Goal: Task Accomplishment & Management: Manage account settings

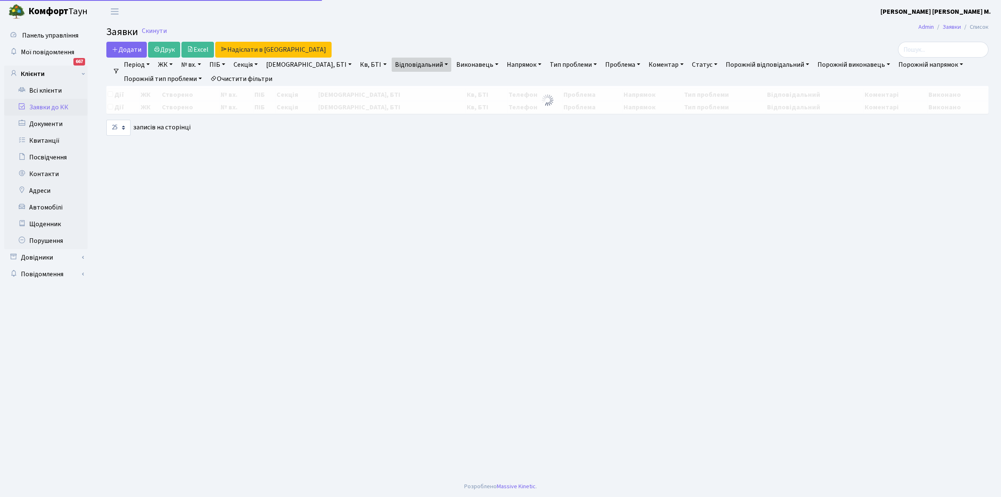
select select "25"
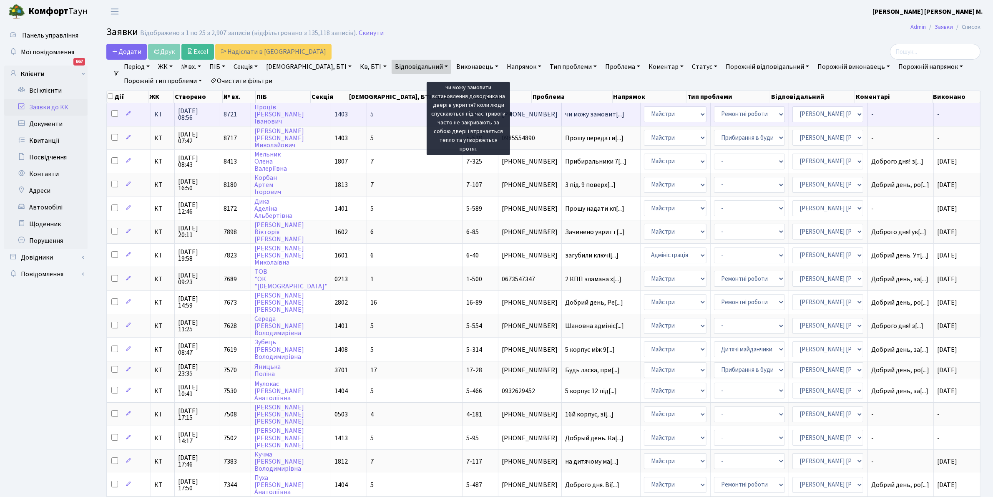
click at [565, 111] on span "чи можу замовит[...]" at bounding box center [594, 114] width 59 height 9
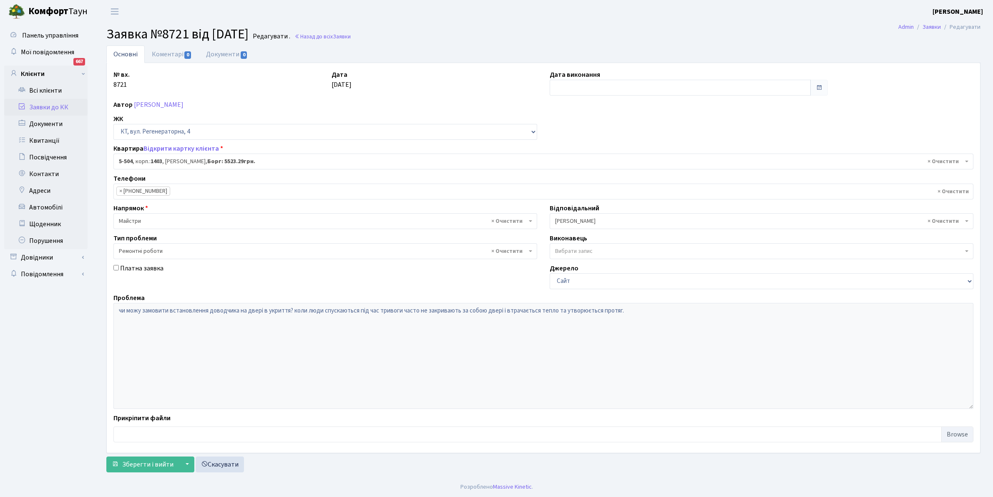
select select "2032"
select select "62"
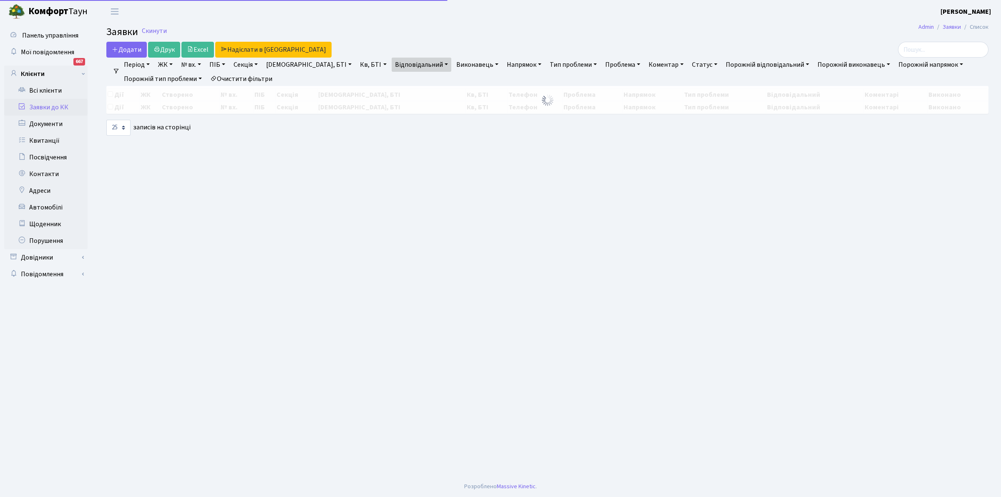
select select "25"
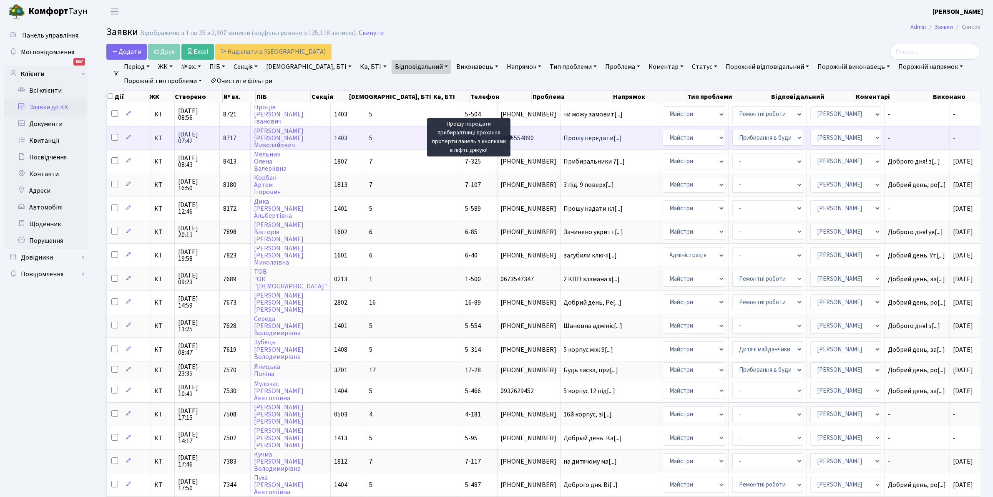
click at [564, 134] on span "Прошу передати[...]" at bounding box center [593, 137] width 58 height 9
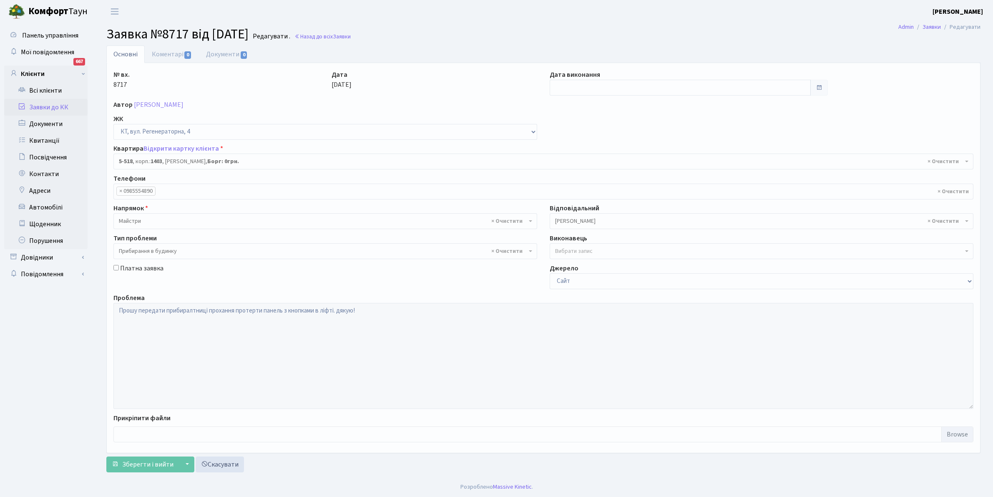
select select "2046"
select select "58"
click at [164, 51] on link "Коментарі 0" at bounding box center [172, 53] width 54 height 17
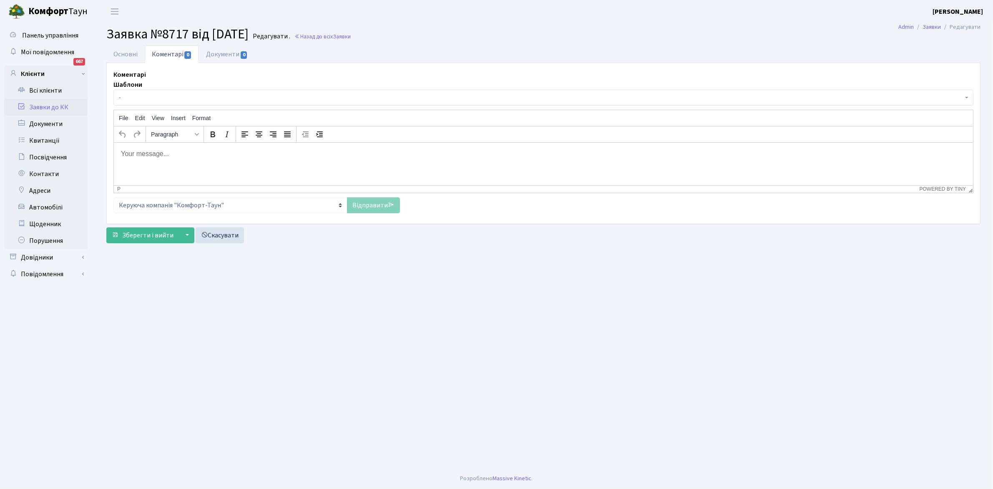
click at [149, 91] on span "-" at bounding box center [543, 98] width 860 height 16
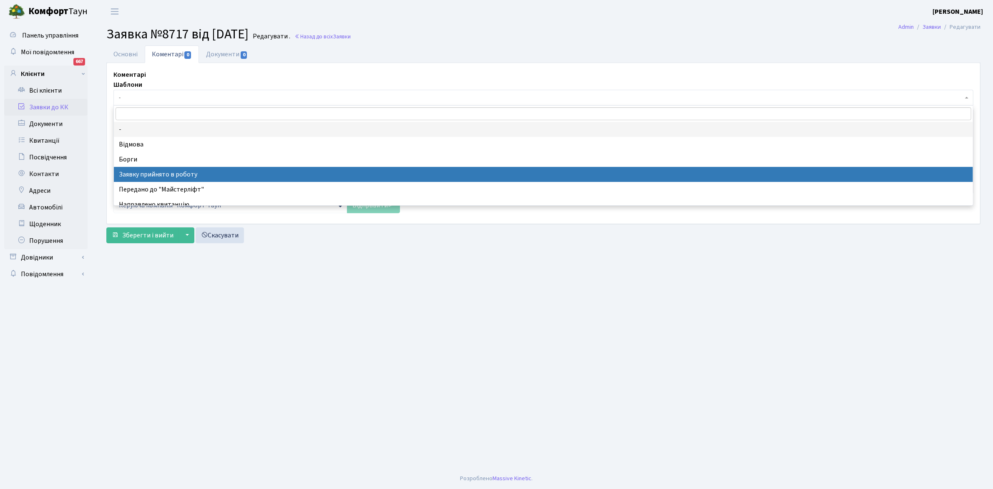
select select "7"
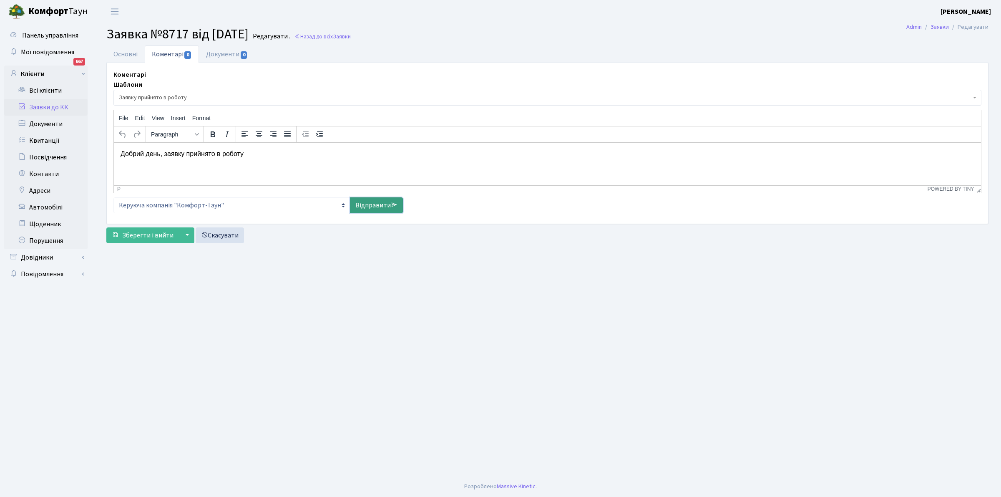
click at [380, 204] on link "Відправити" at bounding box center [376, 205] width 53 height 16
select select
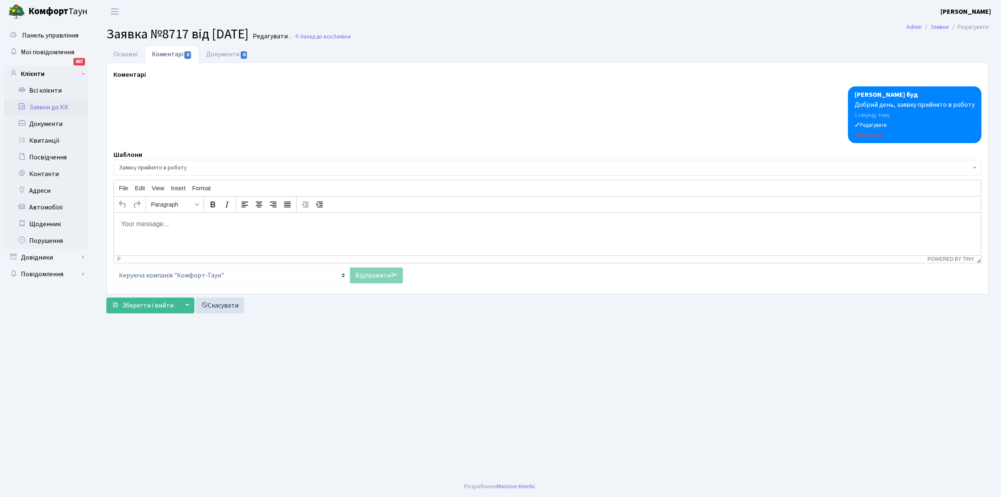
drag, startPoint x: 495, startPoint y: 370, endPoint x: 311, endPoint y: 199, distance: 251.2
click at [493, 369] on main "Admin Заявки Редагувати Заявка №8717 від 06.10.2025 Редагувати . Назад до всіх …" at bounding box center [547, 249] width 907 height 453
click at [153, 309] on span "Зберегти і вийти" at bounding box center [147, 305] width 51 height 9
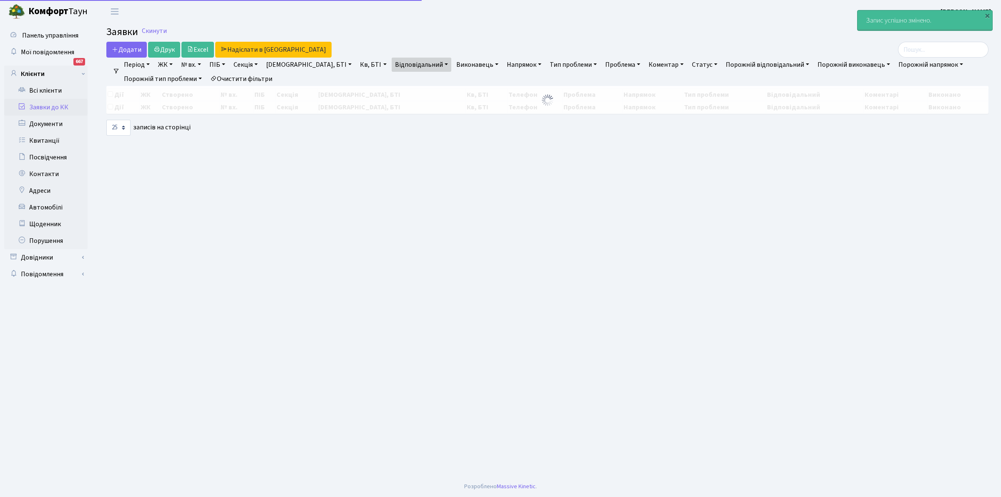
select select "25"
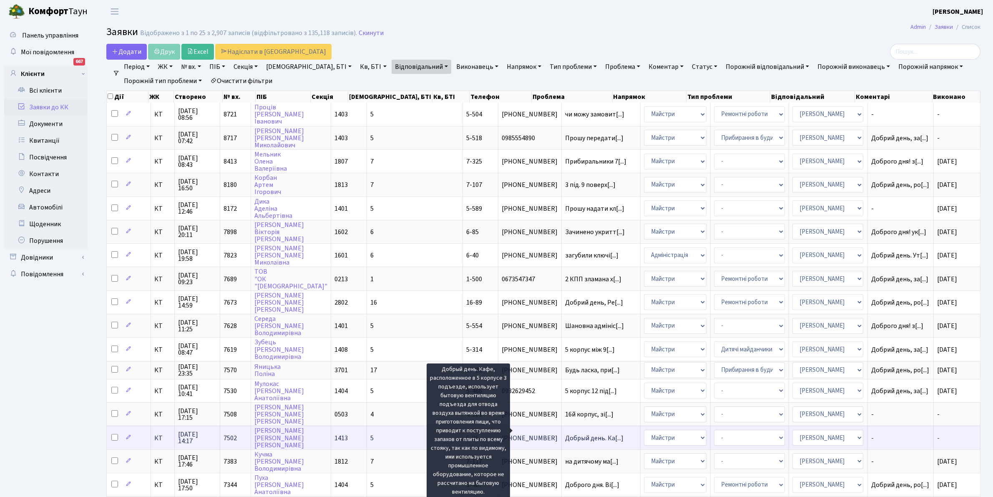
click at [565, 433] on span "Добрый день. Ка[...]" at bounding box center [594, 437] width 58 height 9
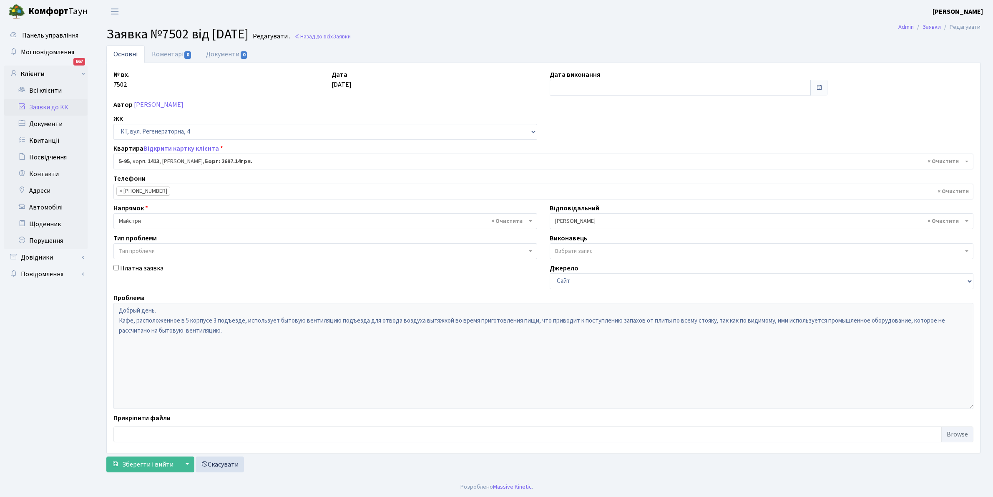
select select "2451"
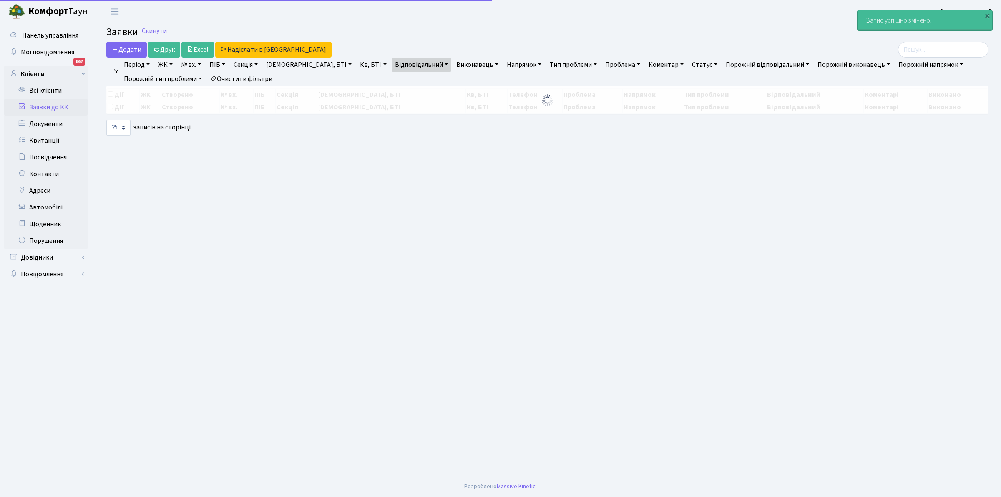
select select "25"
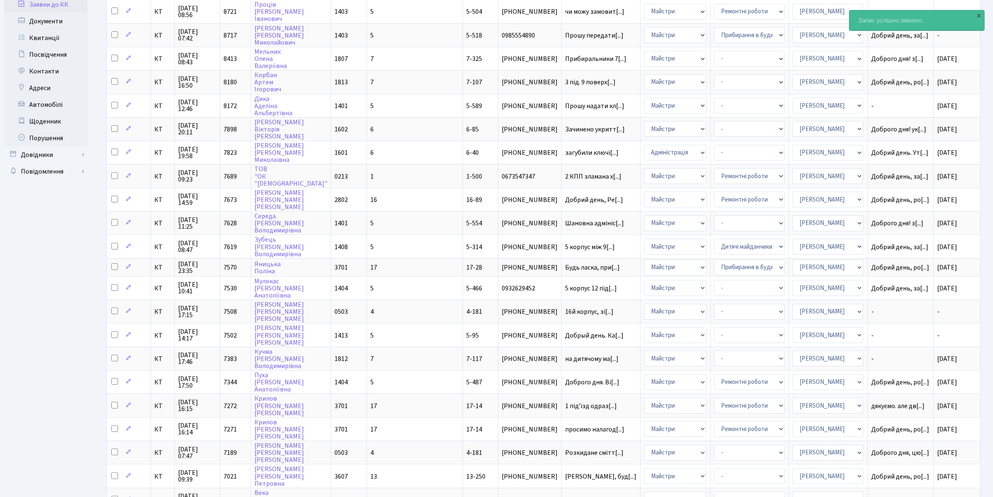
scroll to position [232, 0]
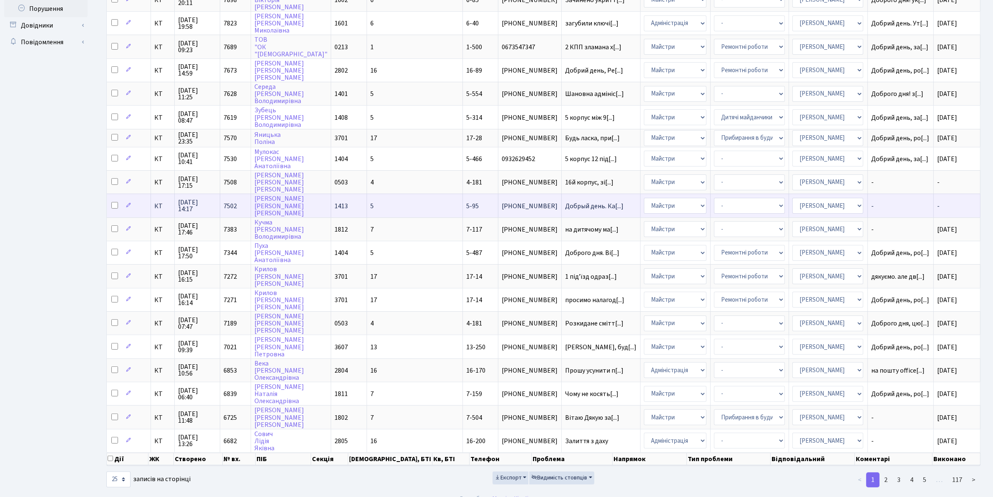
click at [937, 201] on span "-" at bounding box center [938, 205] width 3 height 9
click at [937, 196] on td "-" at bounding box center [957, 205] width 47 height 23
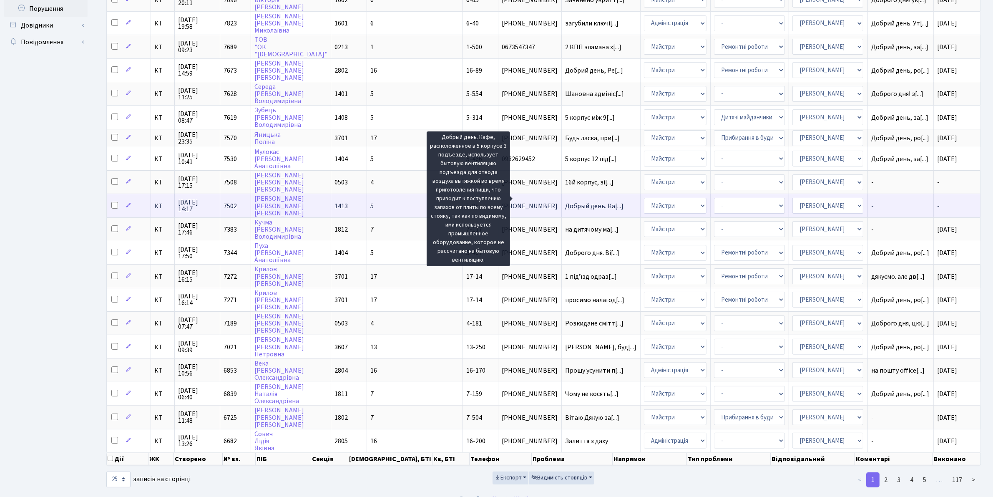
click at [565, 201] on span "Добрый день. Ка[...]" at bounding box center [594, 205] width 58 height 9
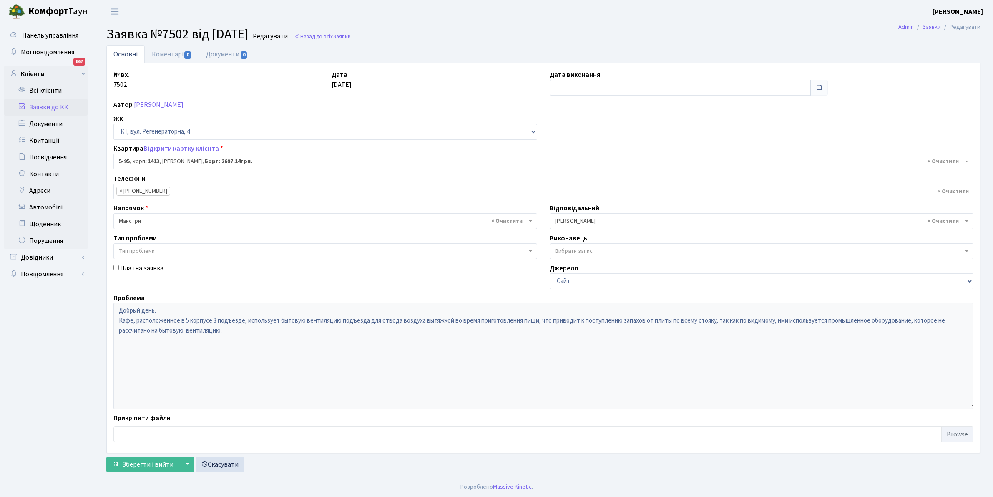
select select "2451"
click at [568, 86] on input "text" at bounding box center [680, 88] width 261 height 16
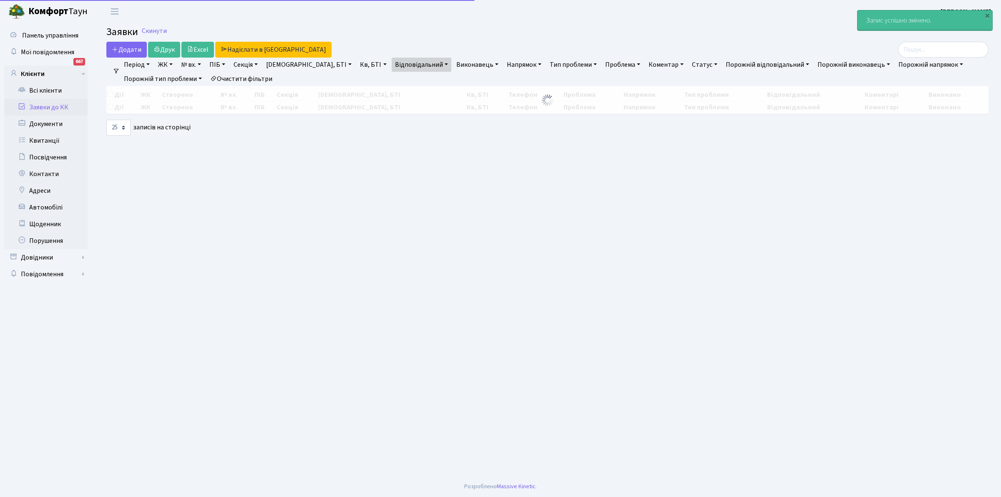
select select "25"
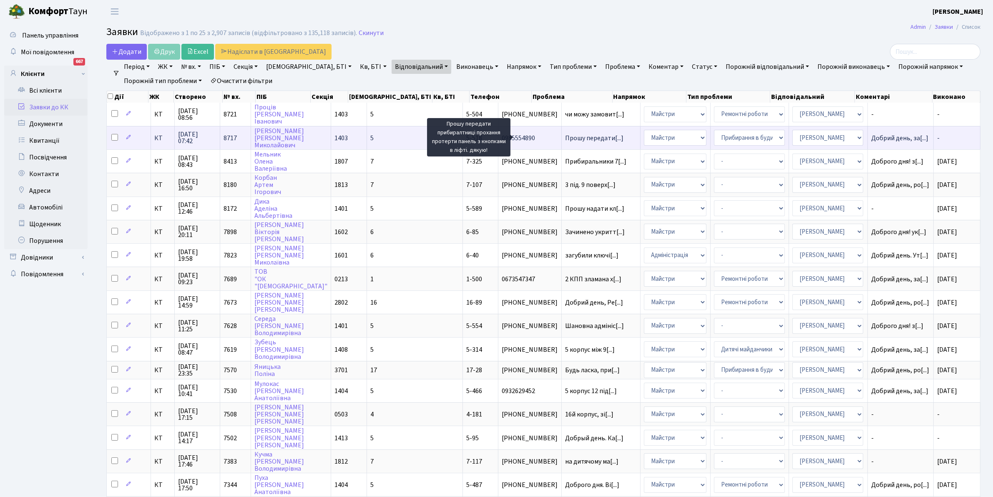
click at [565, 136] on span "Прошу передати[...]" at bounding box center [594, 137] width 58 height 9
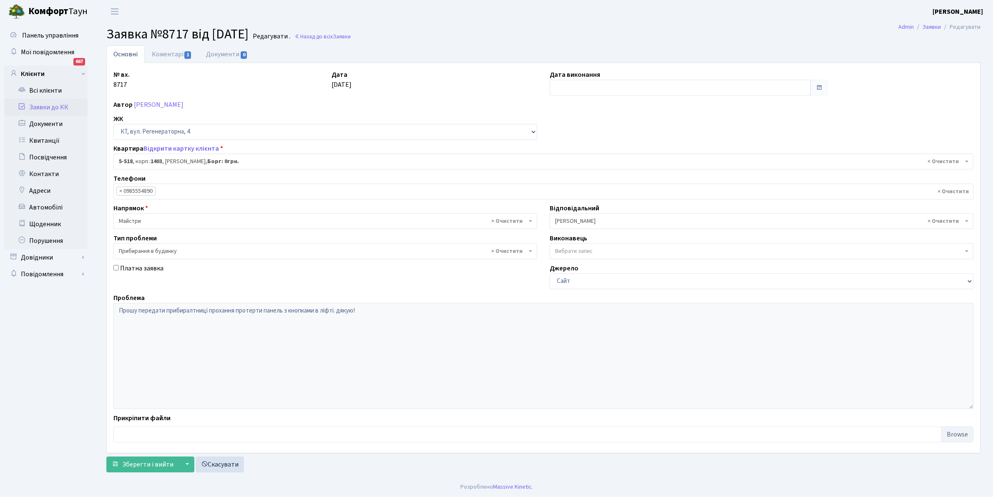
select select "2046"
select select "58"
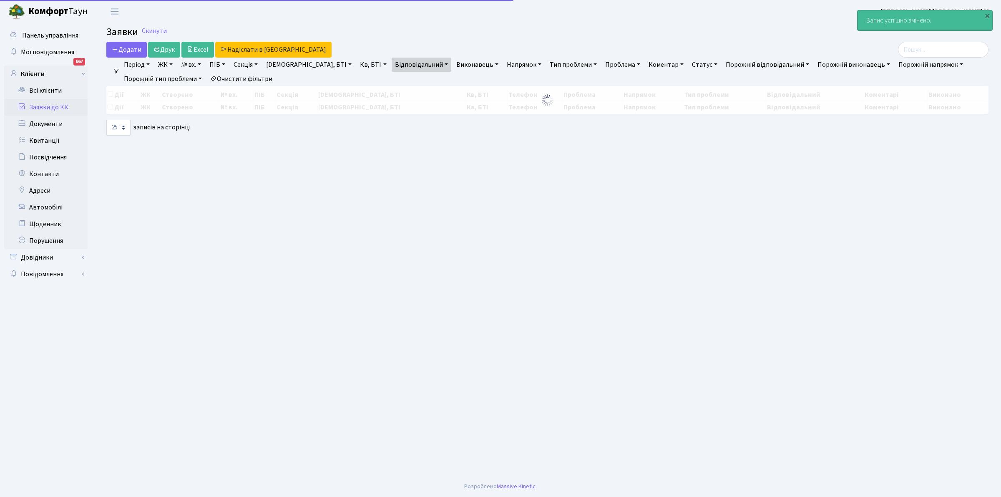
select select "25"
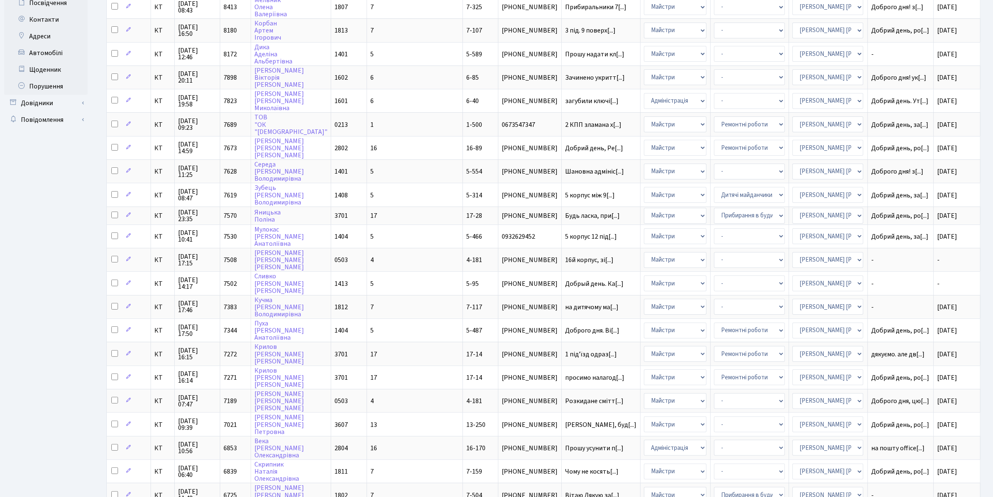
scroll to position [232, 0]
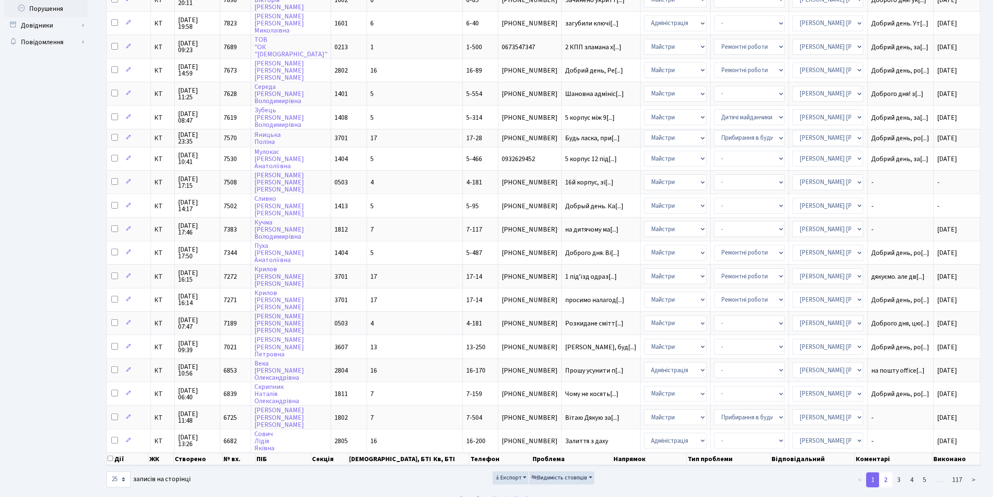
click at [885, 472] on link "2" at bounding box center [885, 479] width 13 height 15
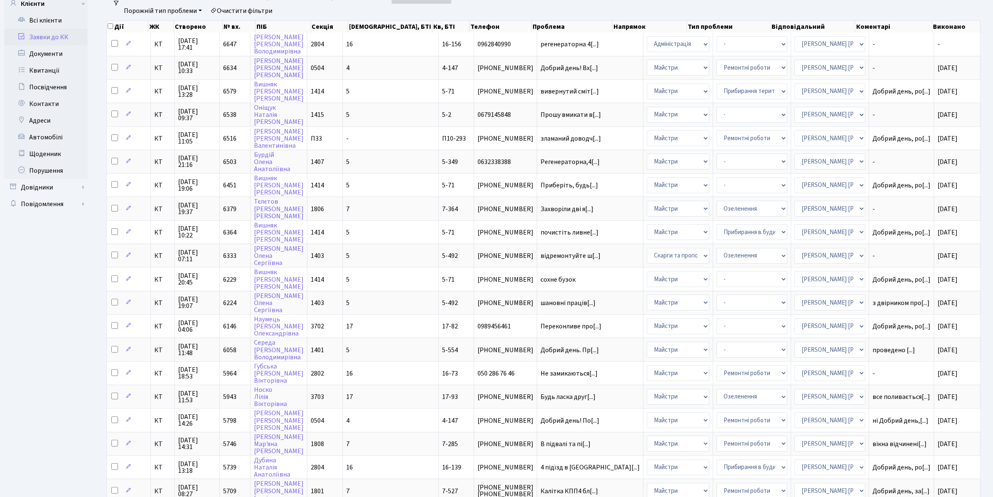
scroll to position [0, 0]
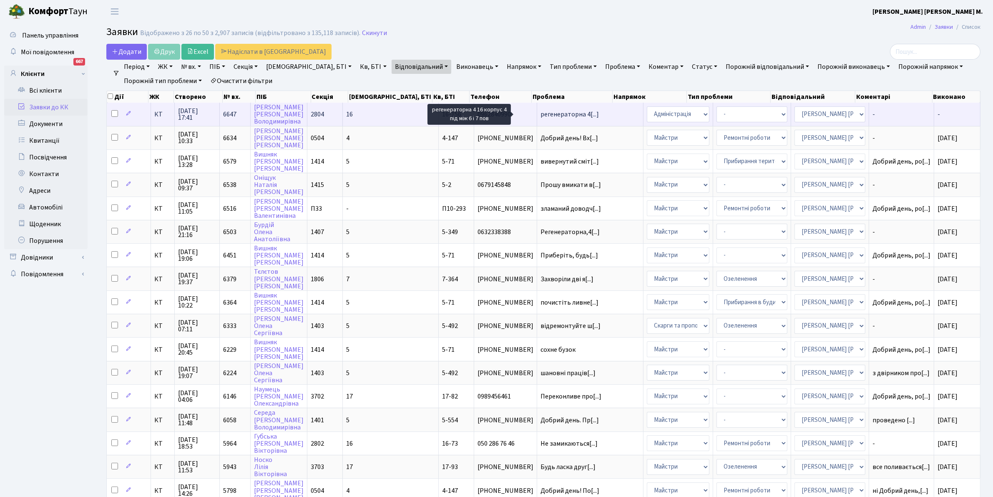
click at [541, 113] on span "регенераторна 4[...]" at bounding box center [570, 114] width 58 height 9
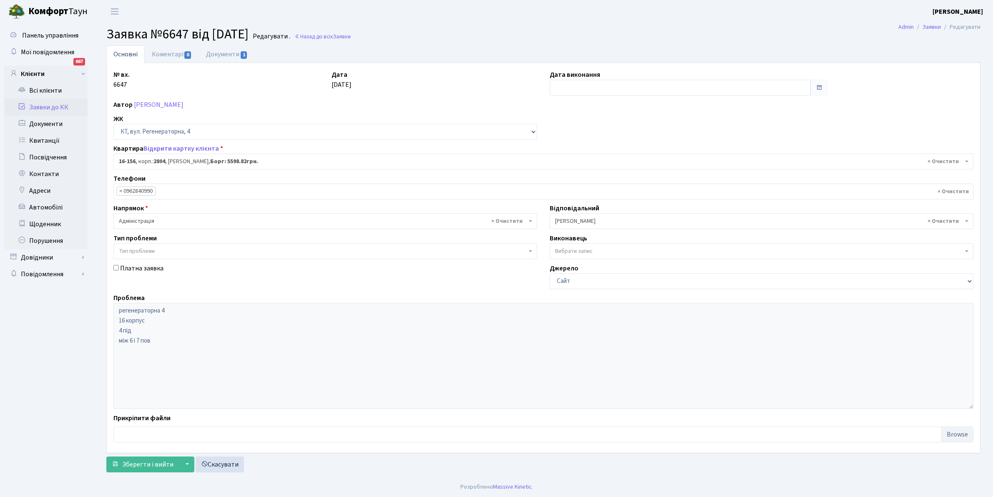
select select "8717"
click at [213, 53] on link "Документи 1" at bounding box center [227, 53] width 56 height 17
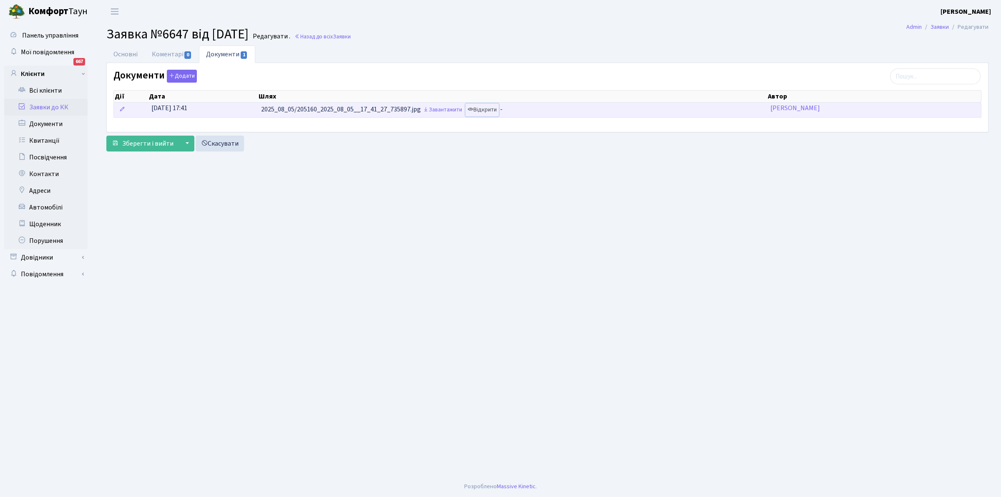
click at [494, 107] on link "Відкрити" at bounding box center [482, 109] width 33 height 13
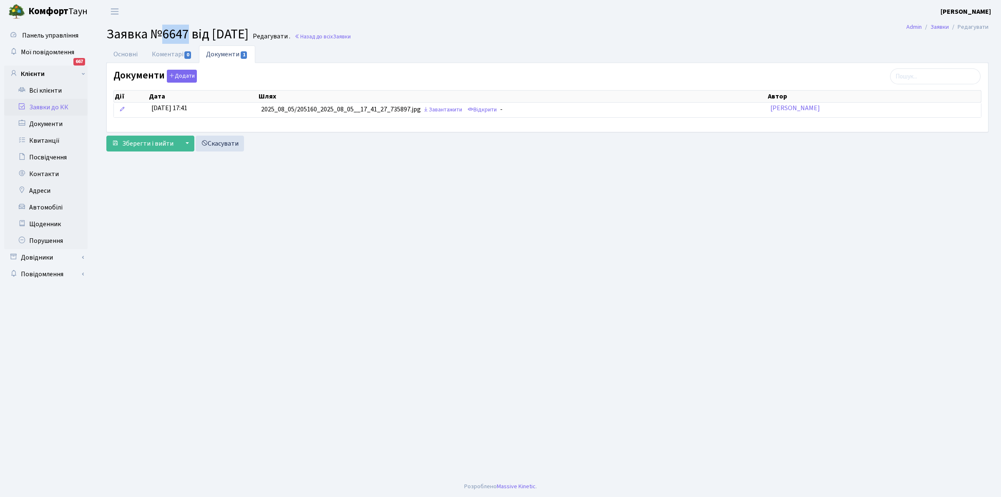
drag, startPoint x: 186, startPoint y: 32, endPoint x: 165, endPoint y: 30, distance: 21.7
click at [165, 30] on span "Заявка №6647 від 05.08.2025" at bounding box center [177, 34] width 142 height 19
click at [320, 168] on main "Admin Заявки Редагувати Заявка №6647 від 05.08.2025 Редагувати . Назад до всіх …" at bounding box center [547, 249] width 907 height 453
click at [167, 33] on span "Заявка №6647 від 05.08.2025" at bounding box center [177, 34] width 142 height 19
drag, startPoint x: 433, startPoint y: 210, endPoint x: 599, endPoint y: 154, distance: 175.3
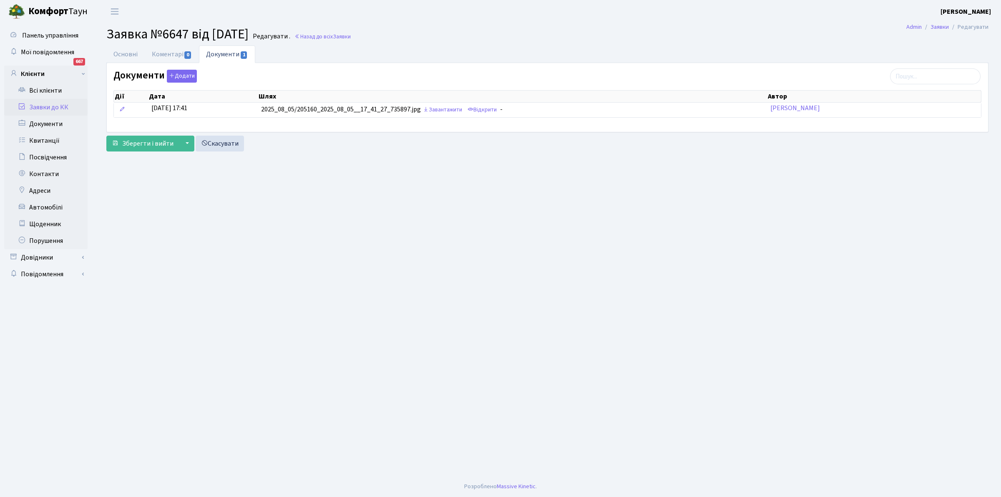
click at [439, 205] on main "Admin Заявки Редагувати Заявка №6647 від 05.08.2025 Редагувати . Назад до всіх …" at bounding box center [547, 249] width 907 height 453
drag, startPoint x: 251, startPoint y: 217, endPoint x: 232, endPoint y: 184, distance: 38.0
click at [251, 216] on main "Admin Заявки Редагувати Заявка №6647 від 05.08.2025 Редагувати . Назад до всіх …" at bounding box center [547, 249] width 907 height 453
click at [56, 105] on link "Заявки до КК" at bounding box center [45, 107] width 83 height 17
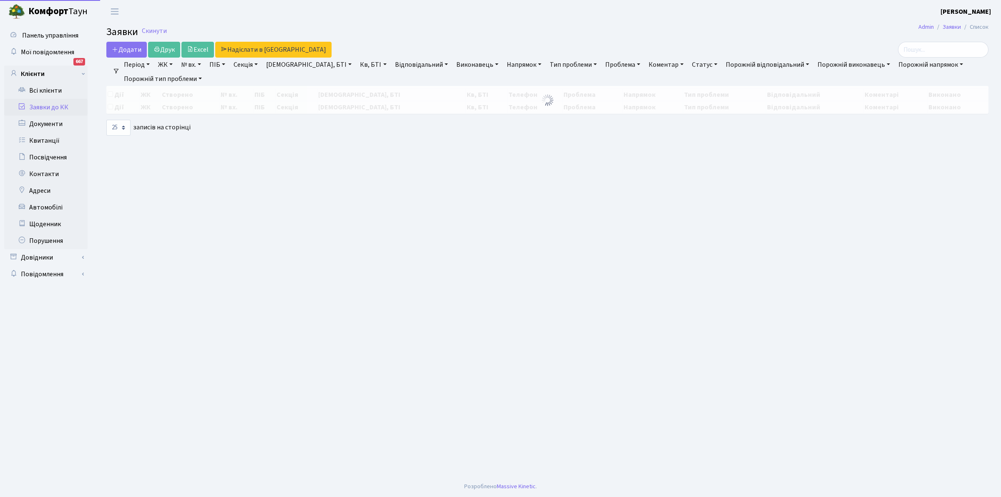
select select "25"
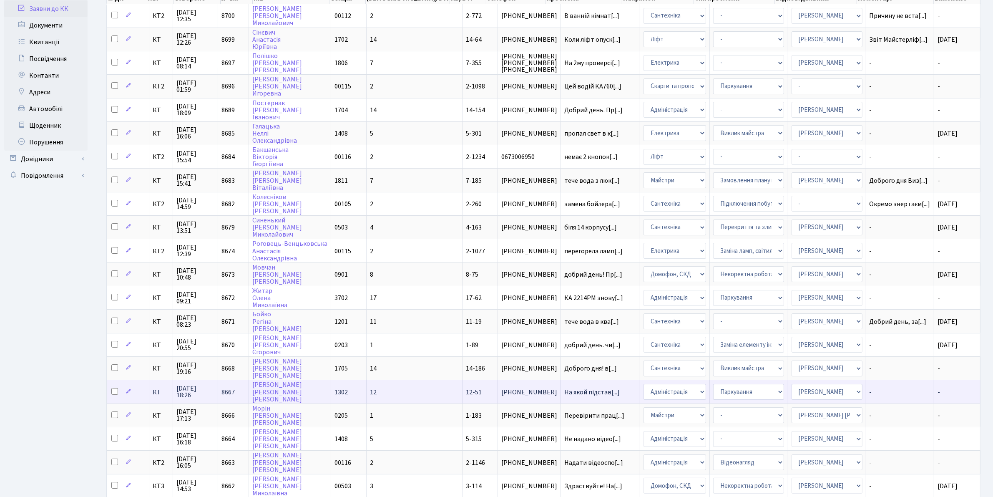
scroll to position [101, 0]
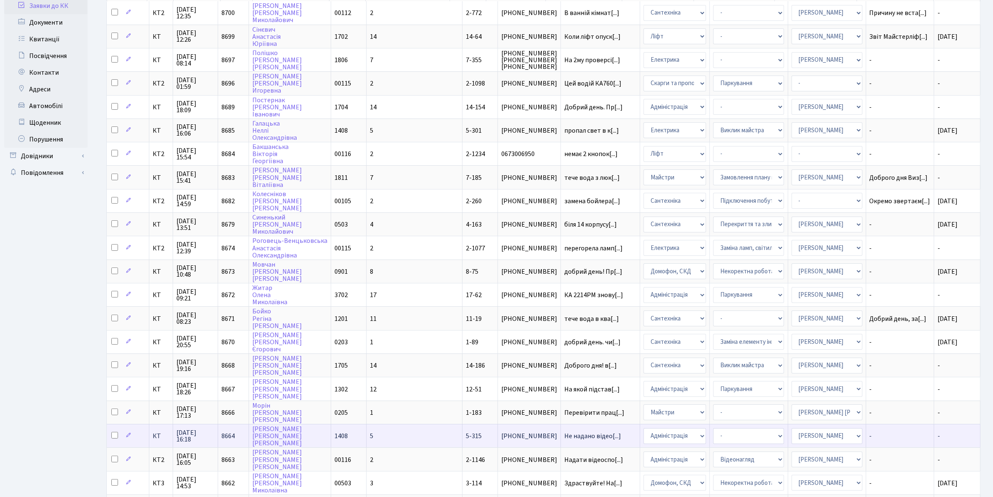
click at [235, 431] on span "8664" at bounding box center [227, 435] width 13 height 9
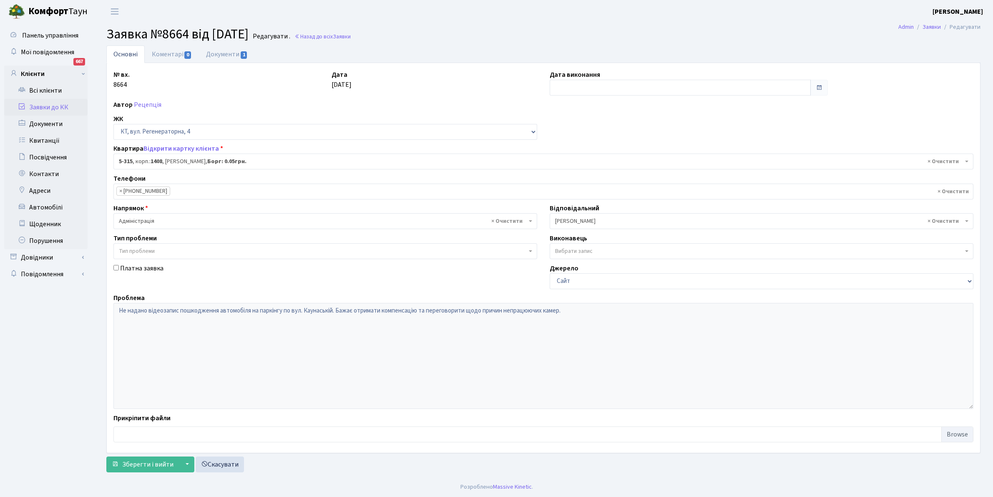
select select "2238"
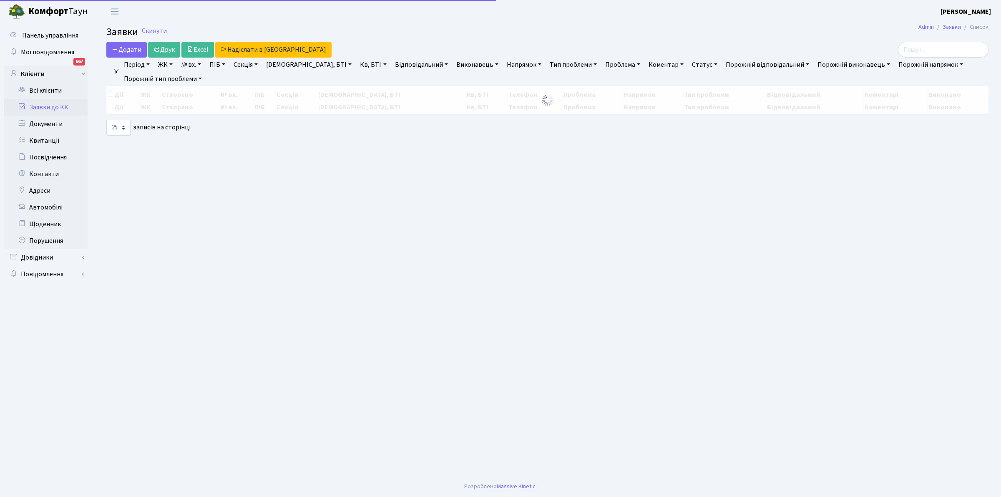
select select "25"
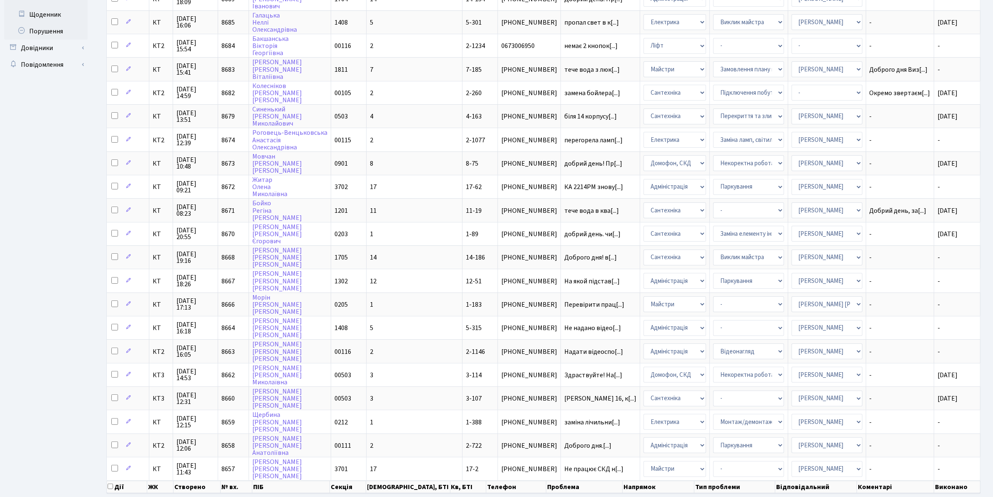
scroll to position [237, 0]
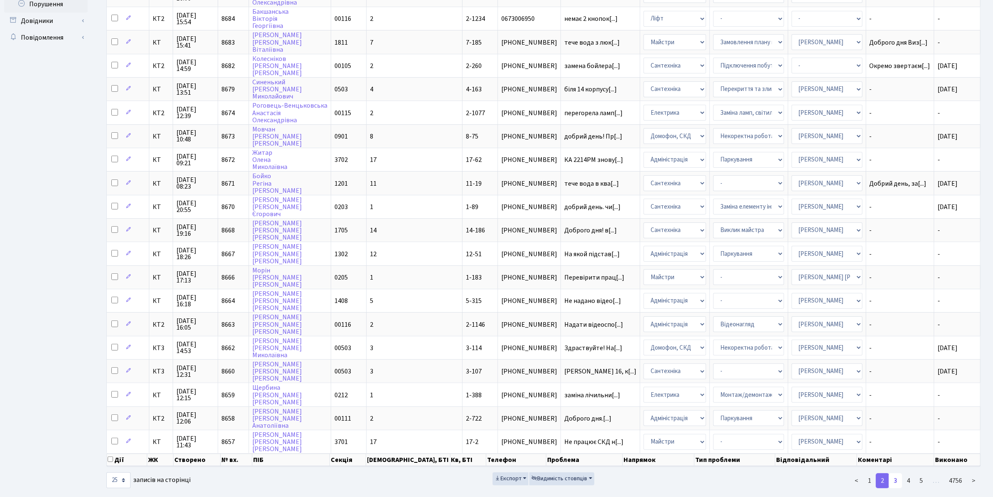
click at [897, 473] on link "3" at bounding box center [895, 480] width 13 height 15
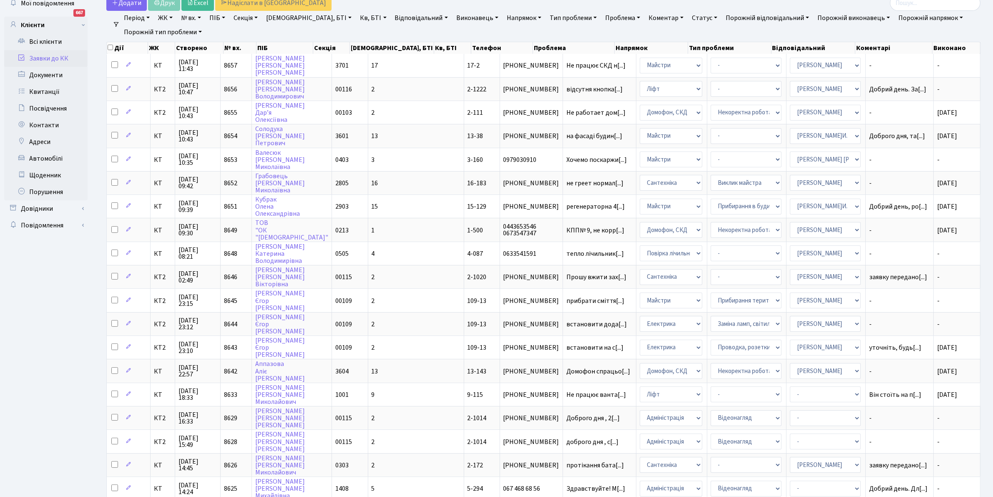
scroll to position [43, 0]
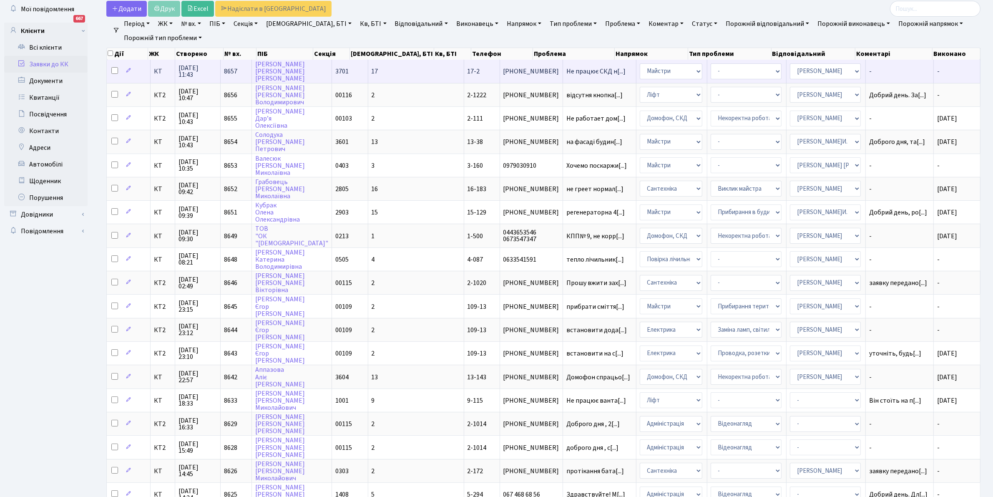
click at [563, 65] on td "Не працює СКД н[...]" at bounding box center [599, 71] width 73 height 23
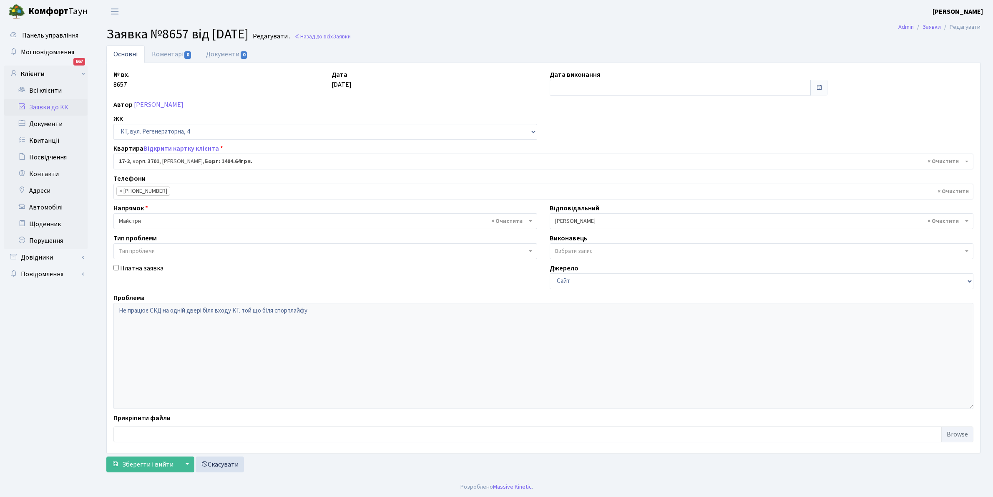
select select "8956"
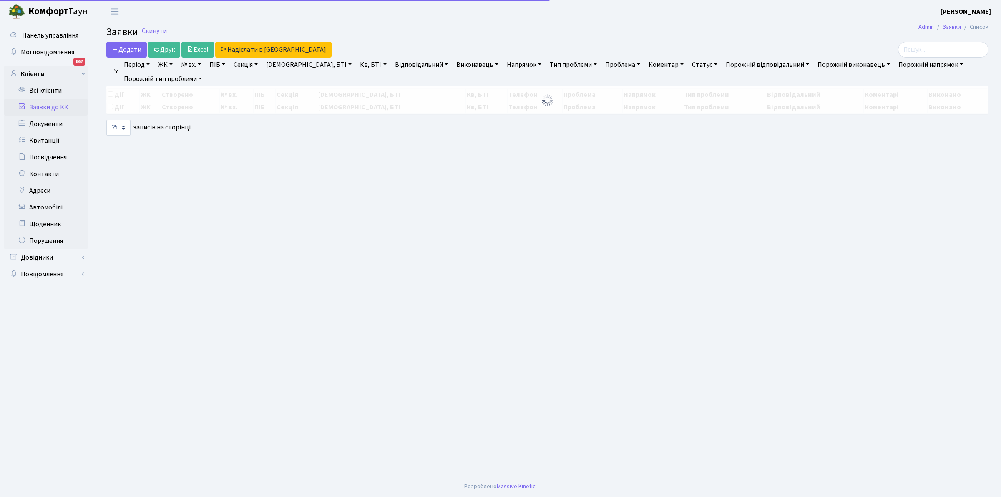
select select "25"
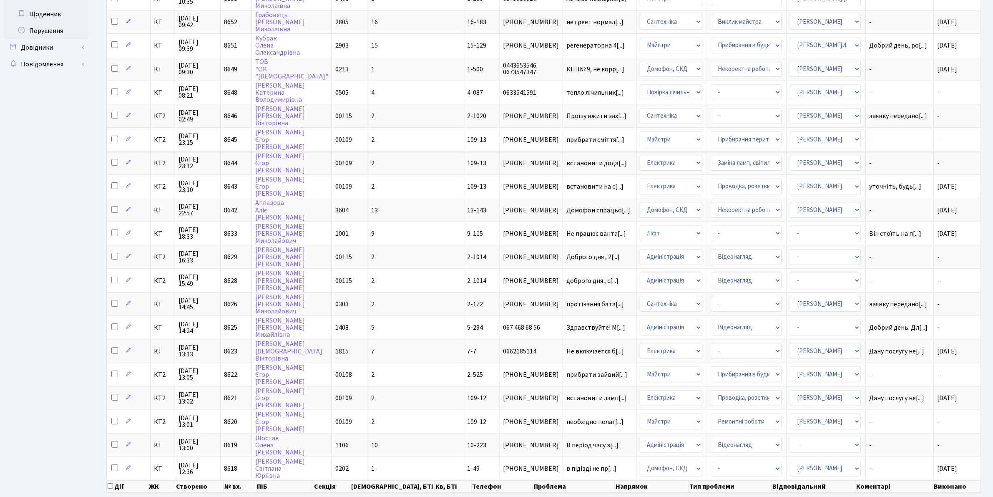
scroll to position [237, 0]
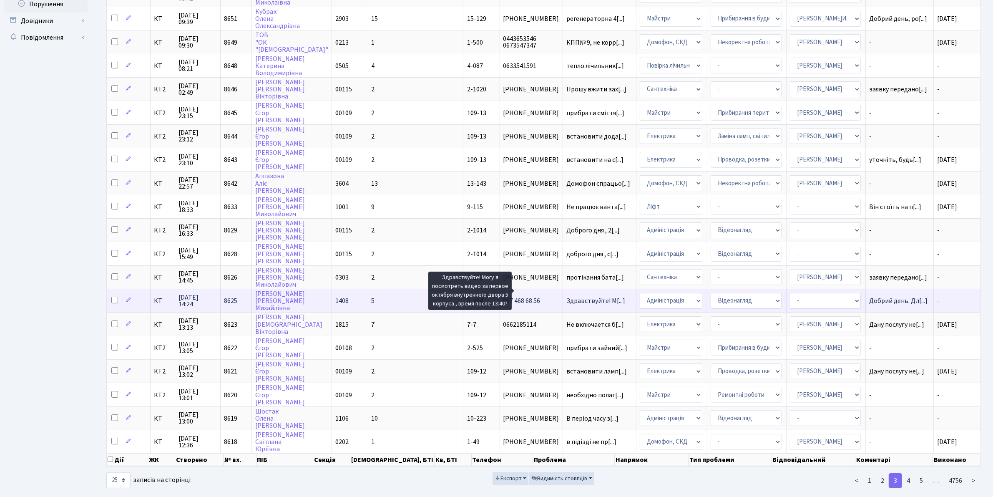
click at [566, 296] on span "Здравствуйте! М[...]" at bounding box center [595, 300] width 59 height 9
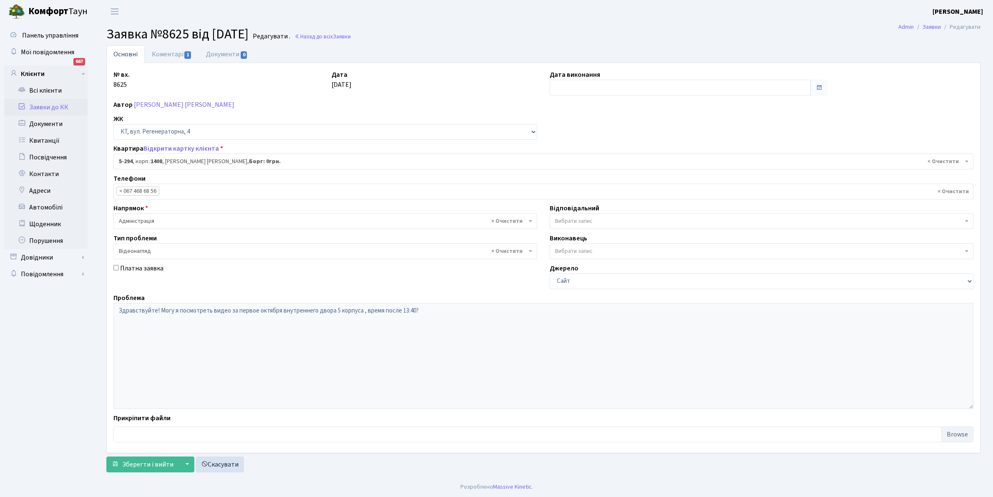
select select "2217"
select select "45"
click at [170, 52] on link "Коментарі 1" at bounding box center [172, 53] width 54 height 17
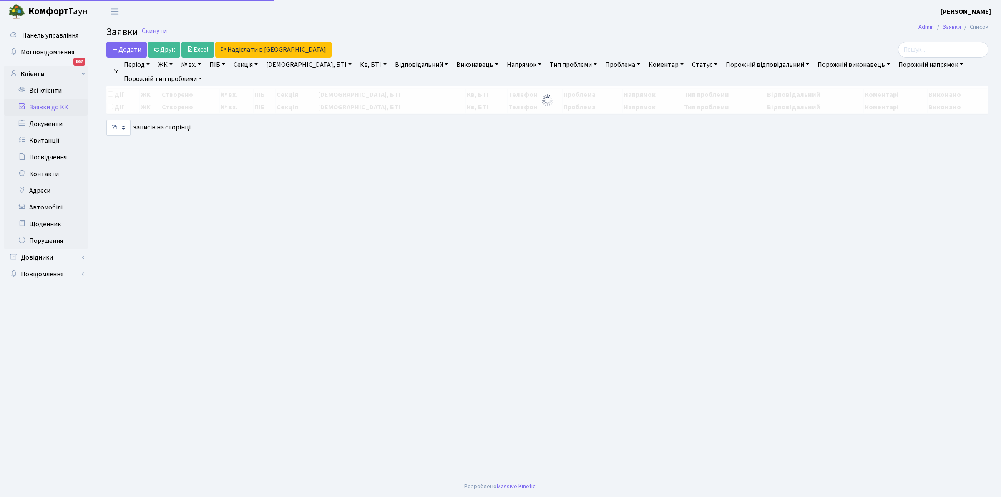
select select "25"
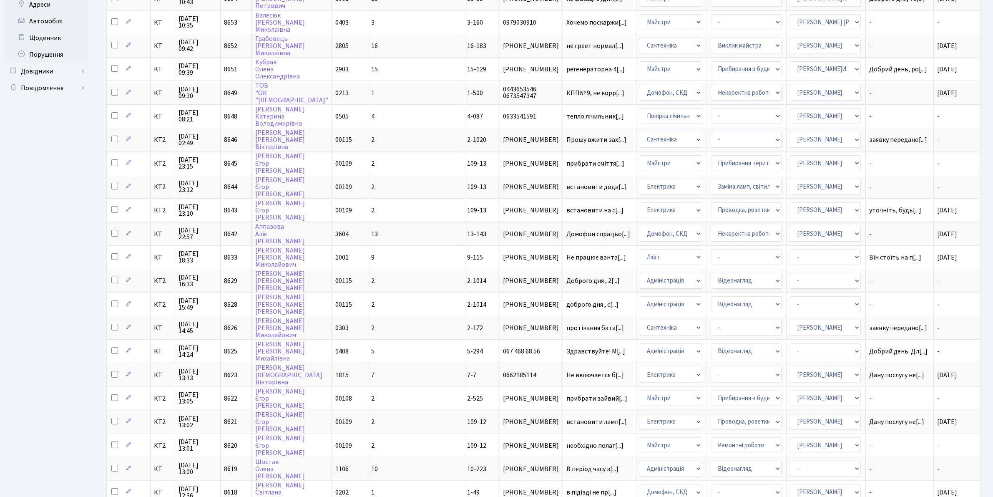
scroll to position [237, 0]
